Goal: Transaction & Acquisition: Purchase product/service

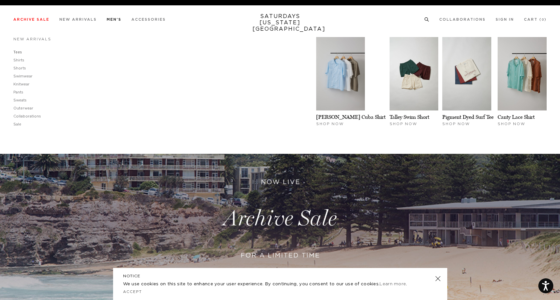
click at [18, 51] on link "Tees" at bounding box center [17, 52] width 9 height 4
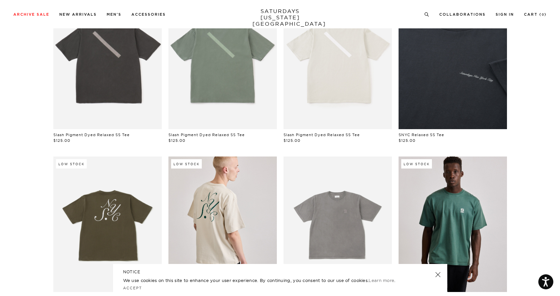
scroll to position [147, 0]
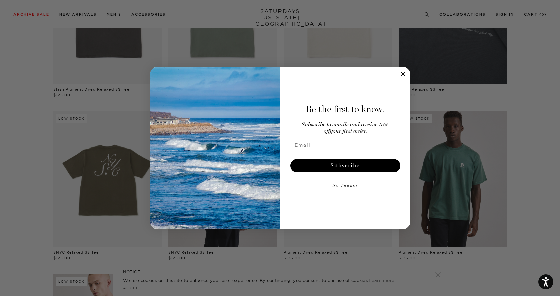
click at [364, 147] on input "Email" at bounding box center [345, 145] width 113 height 13
type input "jwyllie87@gmail.com"
click at [365, 164] on button "Subscribe" at bounding box center [345, 165] width 110 height 13
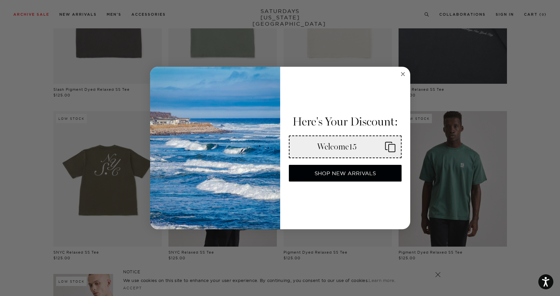
click at [391, 146] on icon "Copy coupon code" at bounding box center [388, 147] width 16 height 11
click at [404, 75] on circle "Close dialog" at bounding box center [403, 74] width 8 height 8
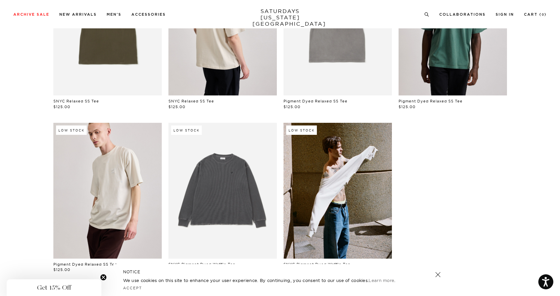
scroll to position [299, 0]
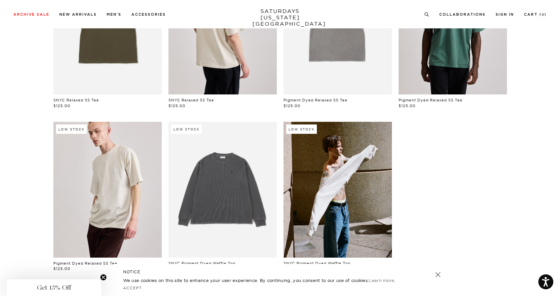
click at [439, 274] on link at bounding box center [437, 274] width 9 height 9
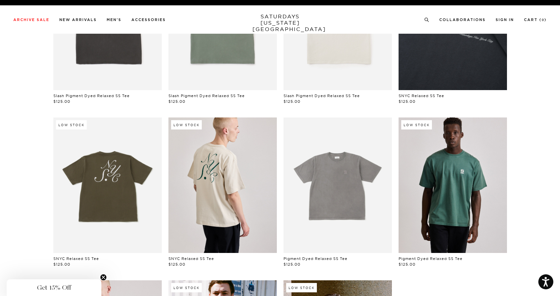
scroll to position [0, 0]
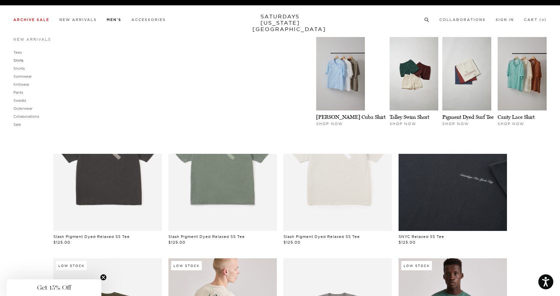
click at [20, 61] on link "Shirts" at bounding box center [18, 60] width 10 height 5
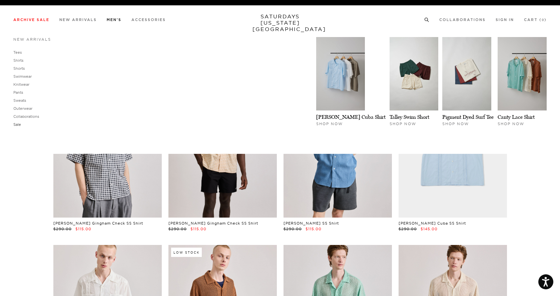
click at [19, 124] on link "Sale" at bounding box center [17, 124] width 8 height 5
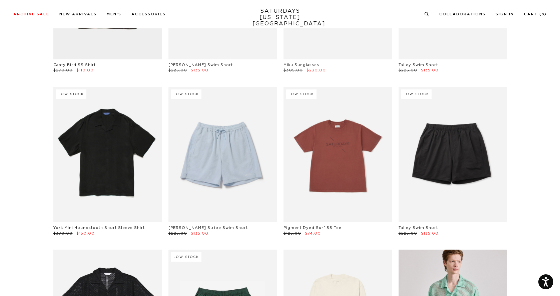
scroll to position [473, 0]
